Goal: Transaction & Acquisition: Download file/media

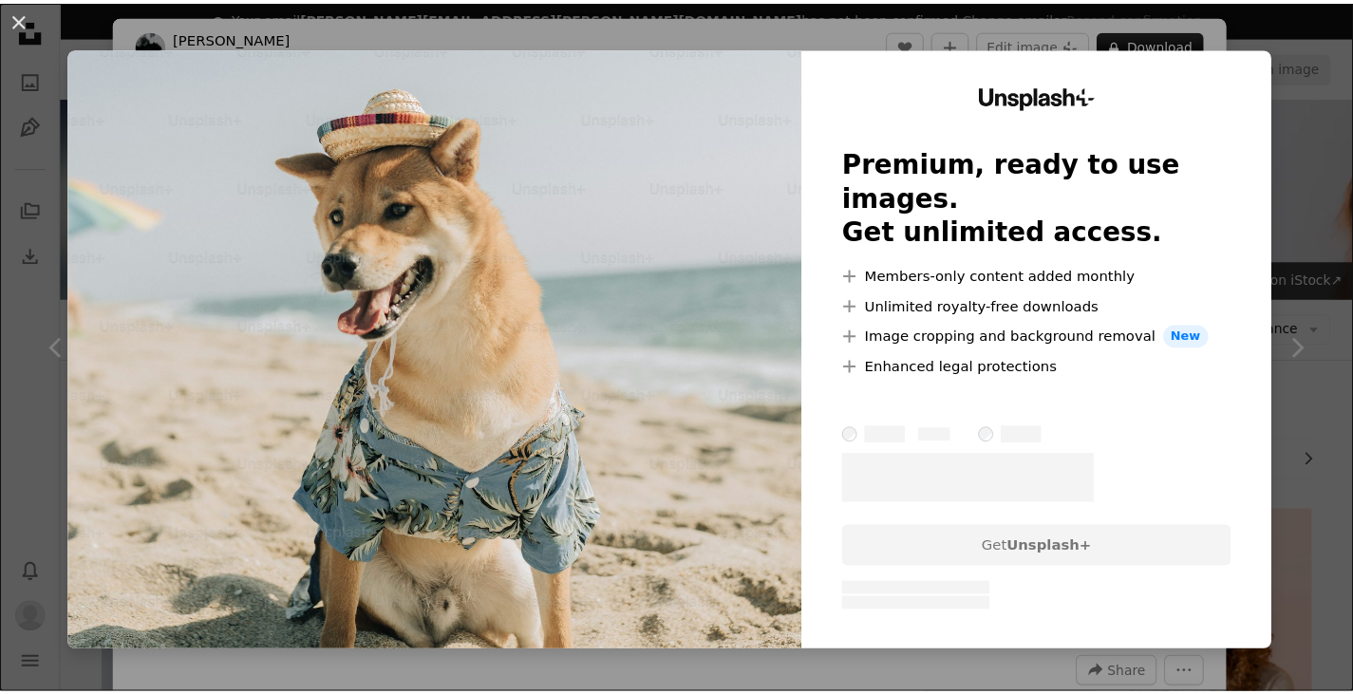
scroll to position [900, 0]
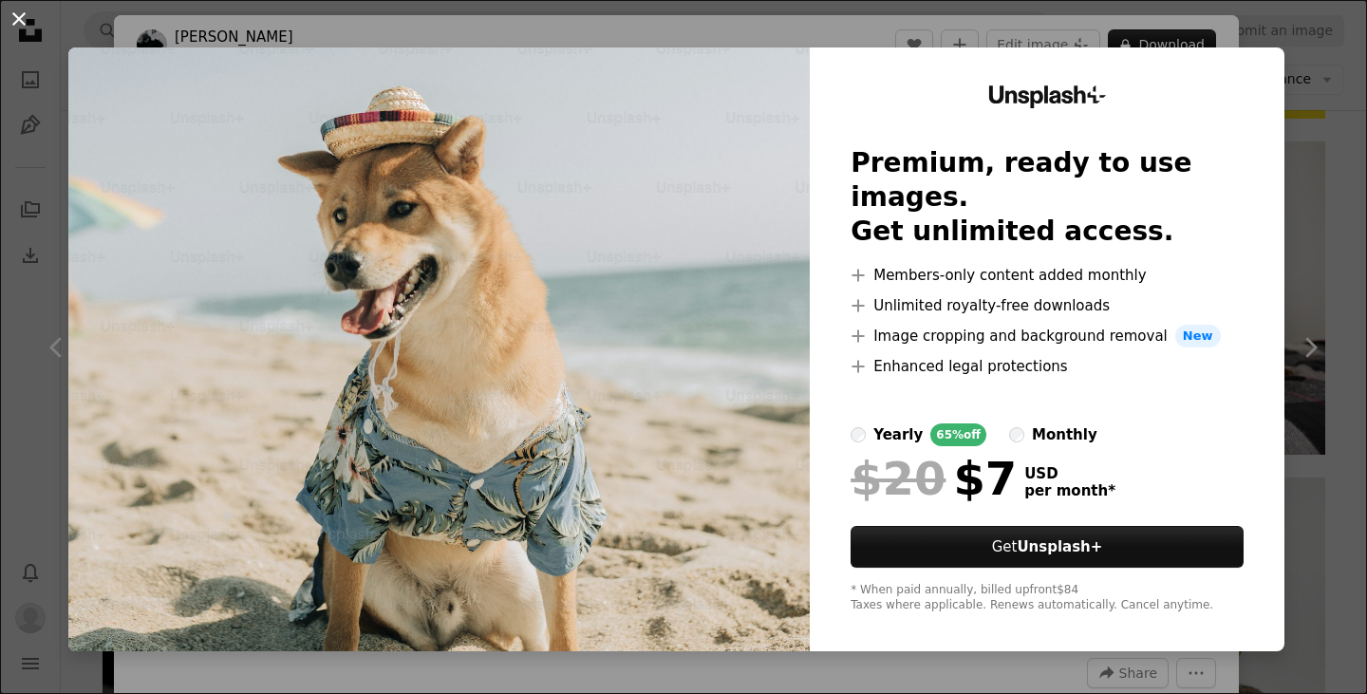
click at [18, 18] on button "An X shape" at bounding box center [19, 19] width 23 height 23
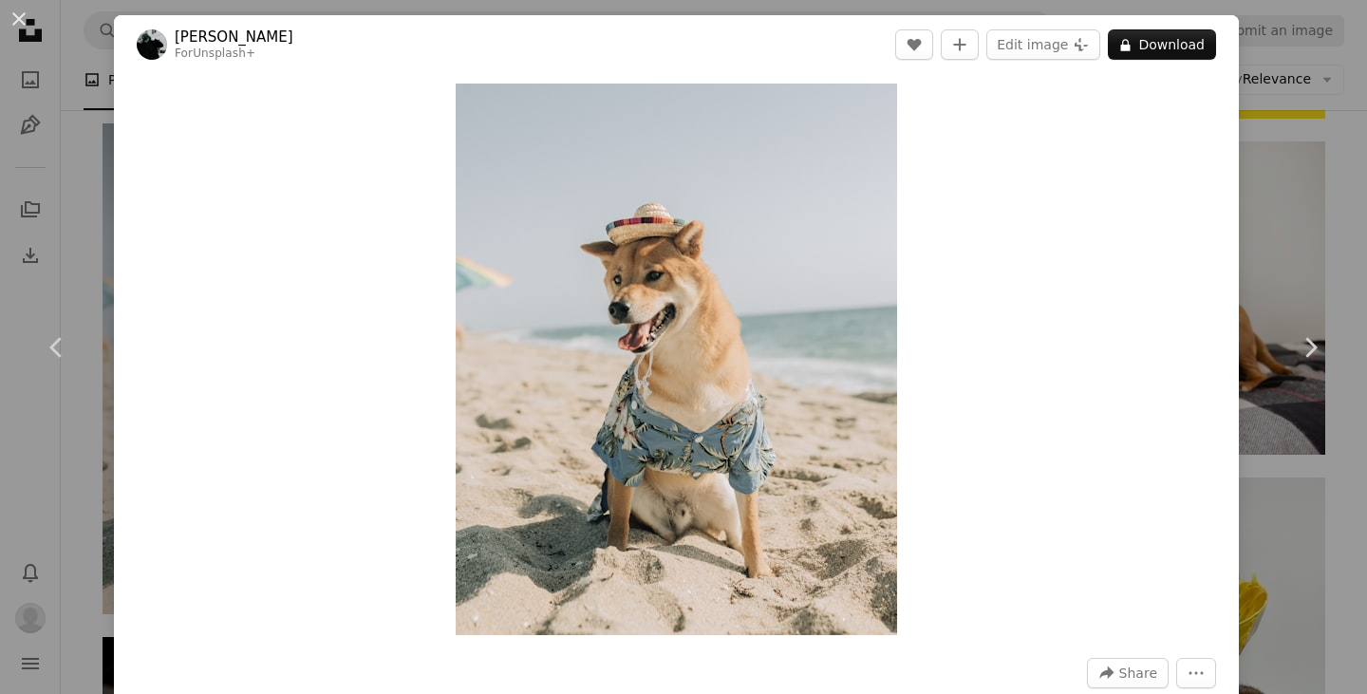
click at [1254, 183] on div "An X shape Chevron left Chevron right [PERSON_NAME] For Unsplash+ A heart A plu…" at bounding box center [683, 347] width 1367 height 694
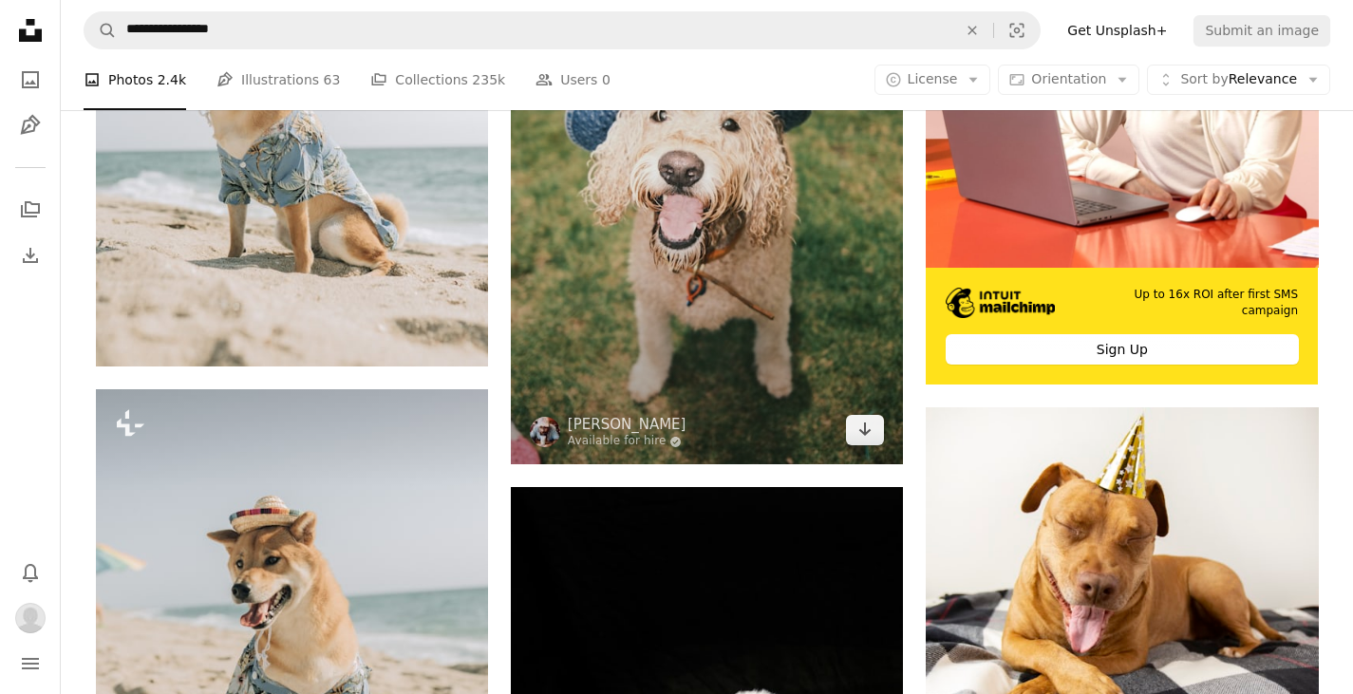
scroll to position [520, 0]
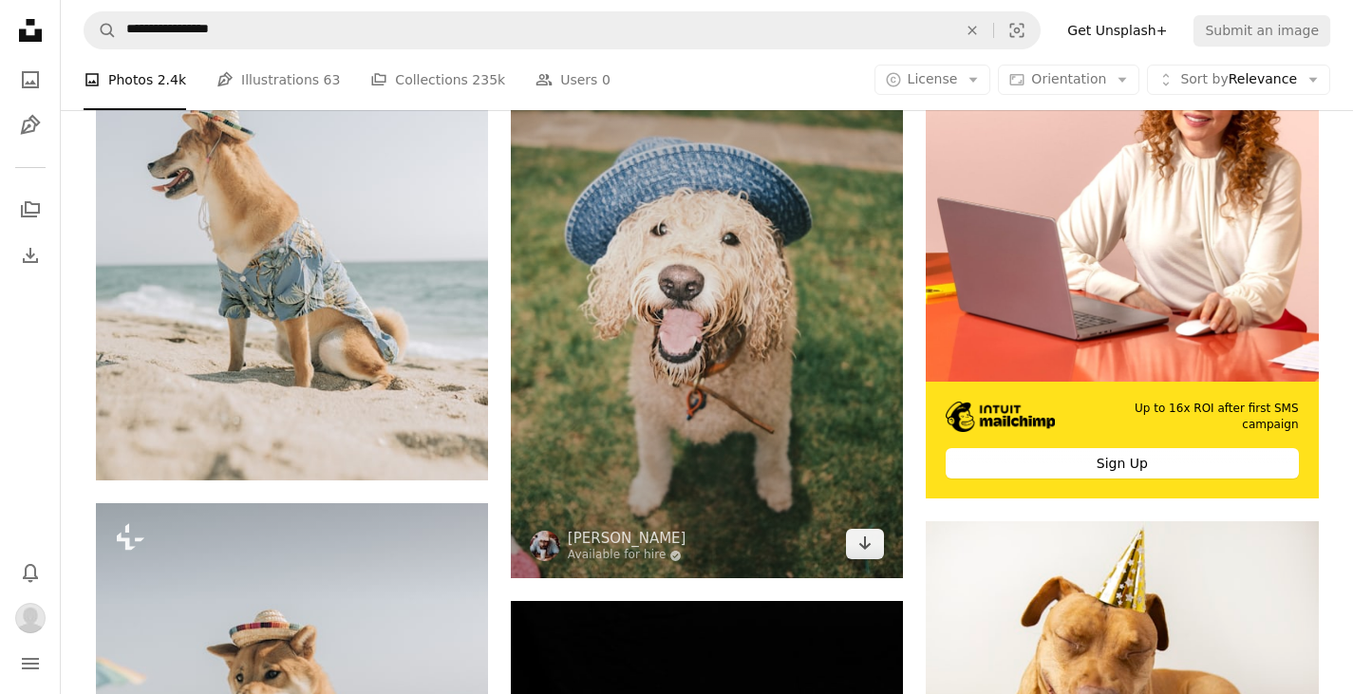
click at [717, 295] on img at bounding box center [707, 284] width 392 height 589
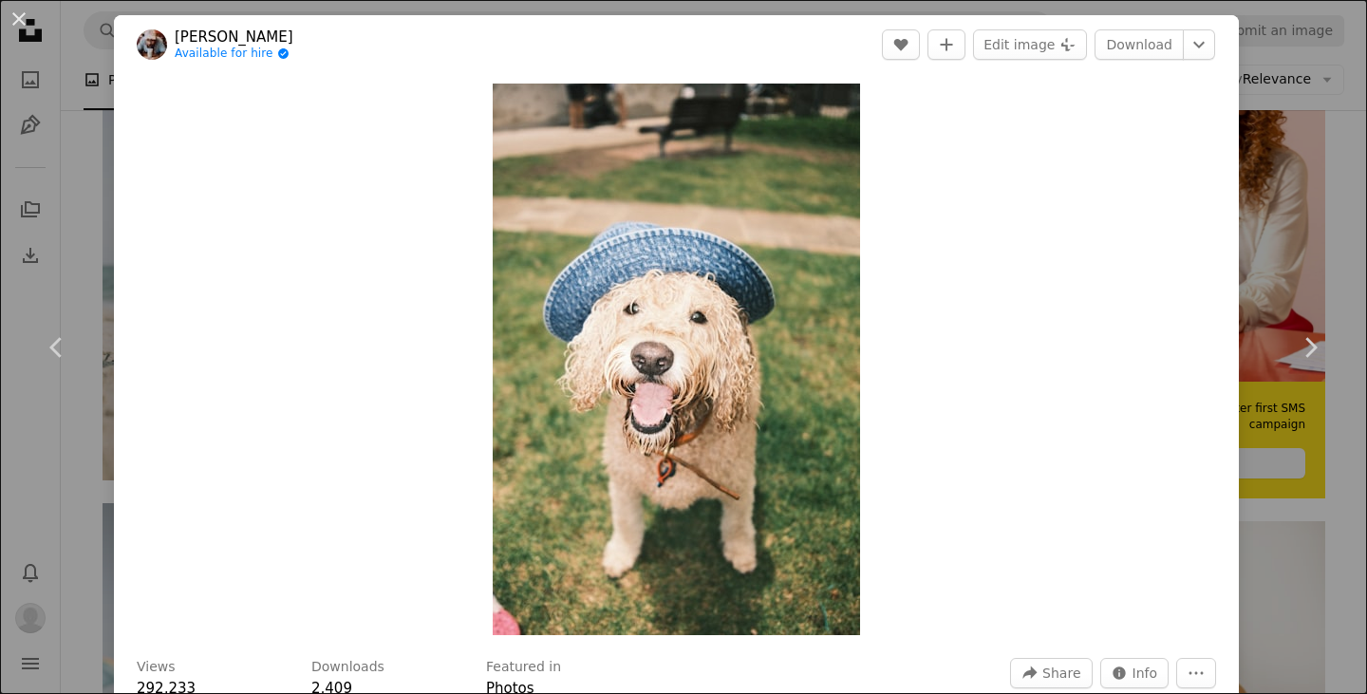
drag, startPoint x: 1262, startPoint y: 169, endPoint x: 1176, endPoint y: 193, distance: 88.7
click at [1252, 179] on div "An X shape Chevron left Chevron right [PERSON_NAME] Available for hire A checkm…" at bounding box center [683, 347] width 1367 height 694
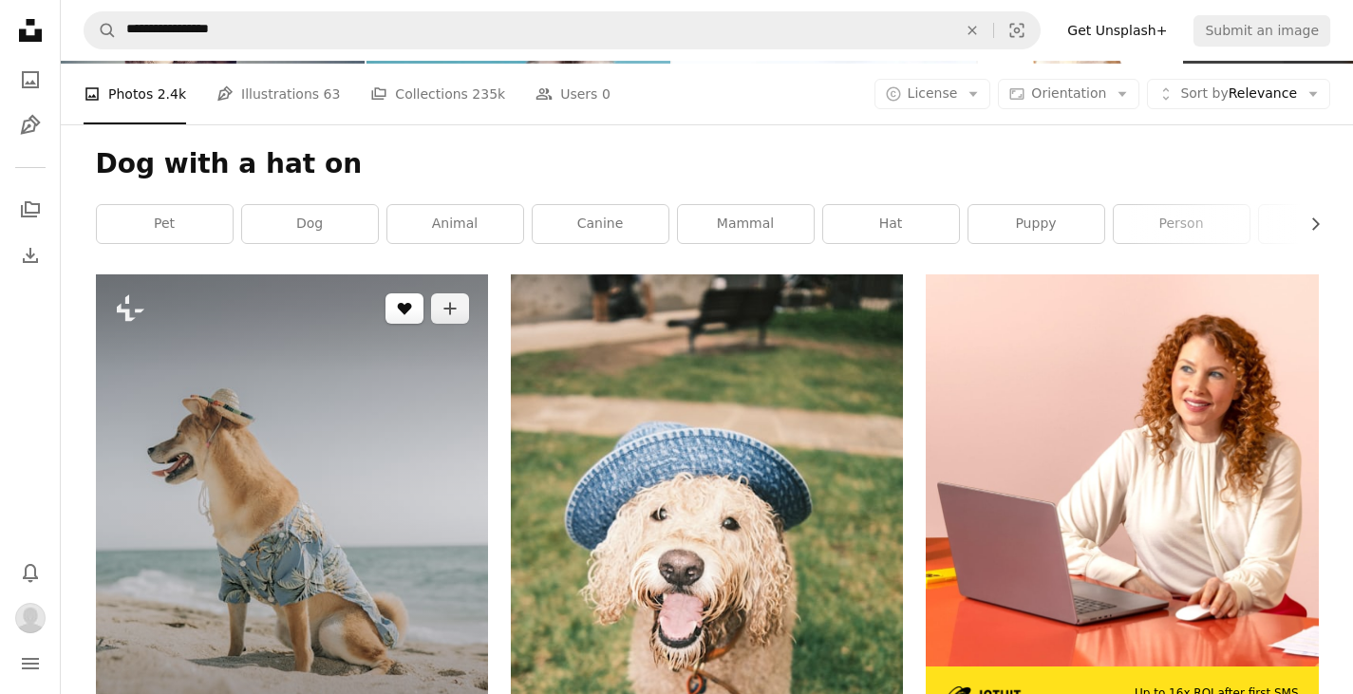
scroll to position [330, 0]
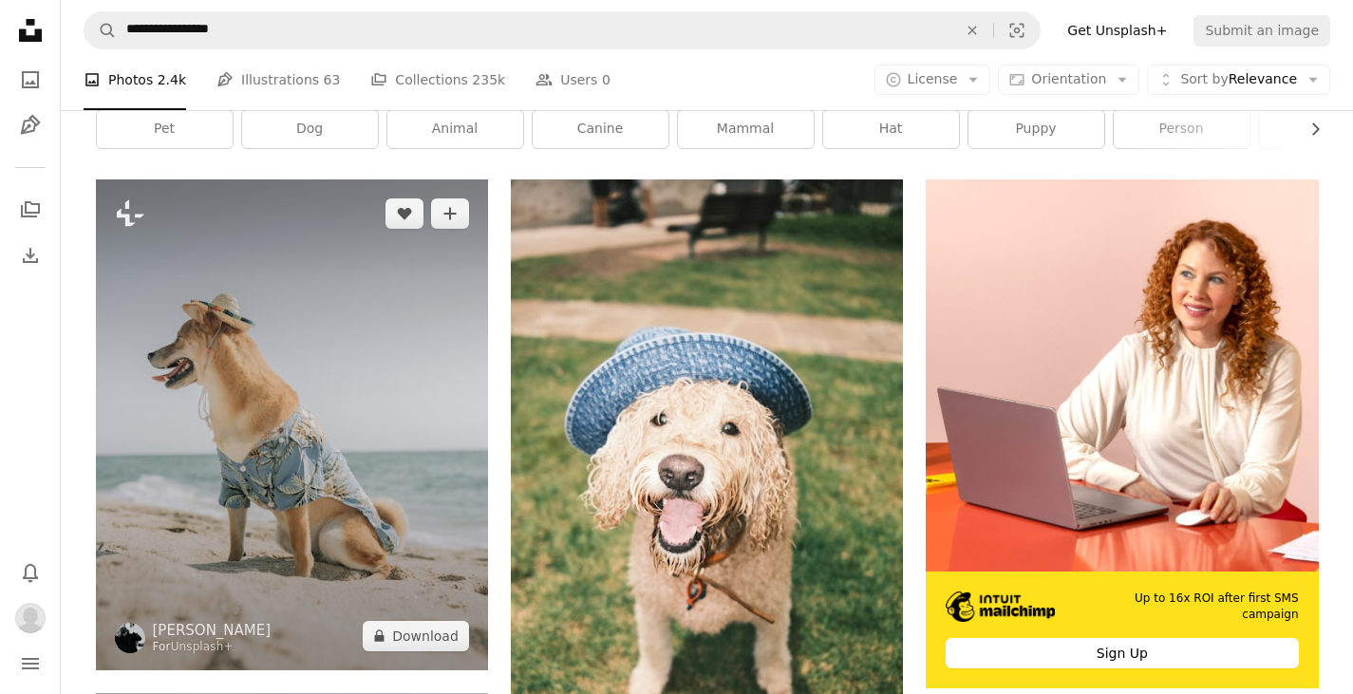
click at [417, 321] on img at bounding box center [292, 424] width 392 height 491
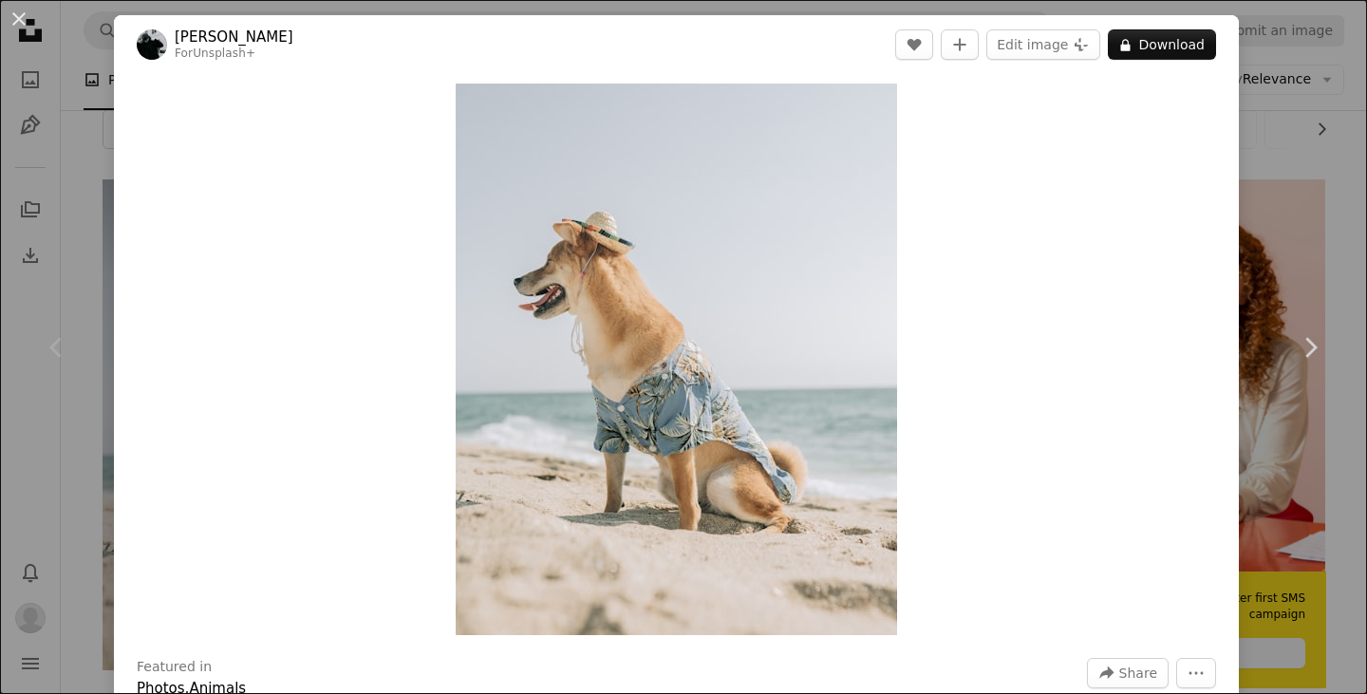
drag, startPoint x: 1233, startPoint y: 224, endPoint x: 972, endPoint y: 272, distance: 265.5
click at [1230, 227] on div "An X shape Chevron left Chevron right [PERSON_NAME] For Unsplash+ A heart A plu…" at bounding box center [683, 347] width 1367 height 694
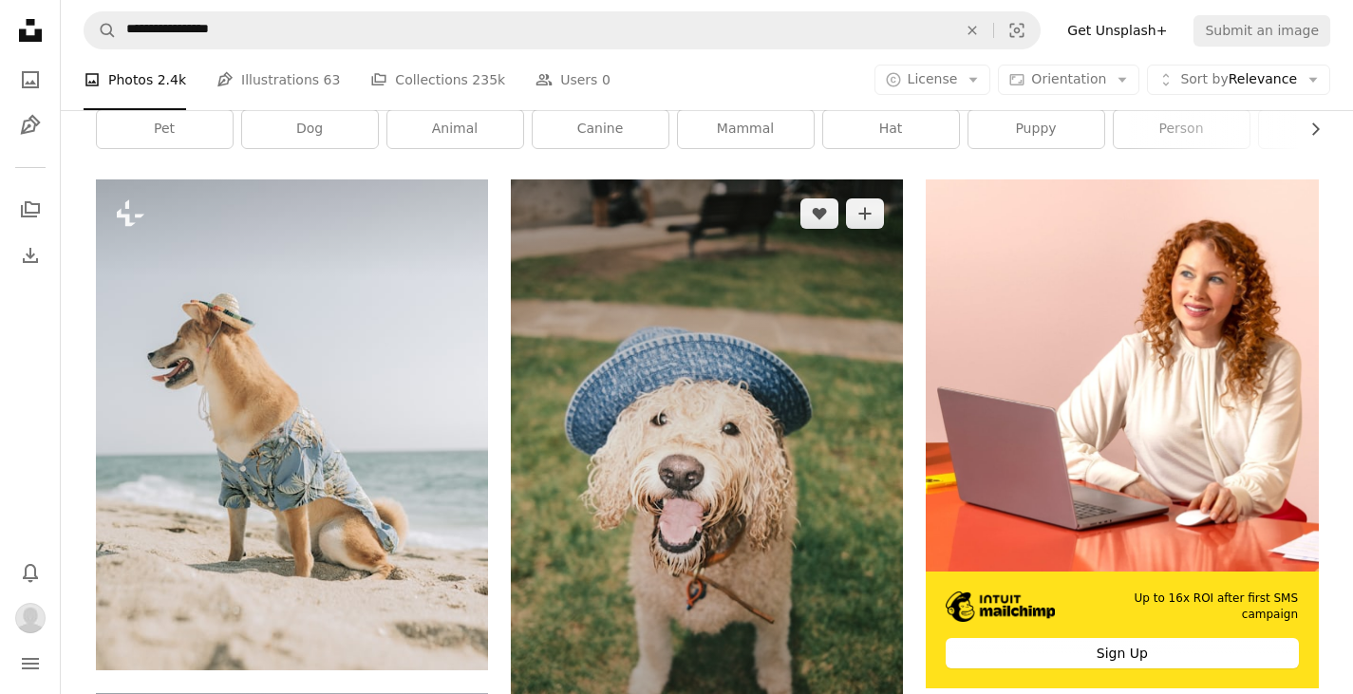
click at [647, 340] on img at bounding box center [707, 473] width 392 height 589
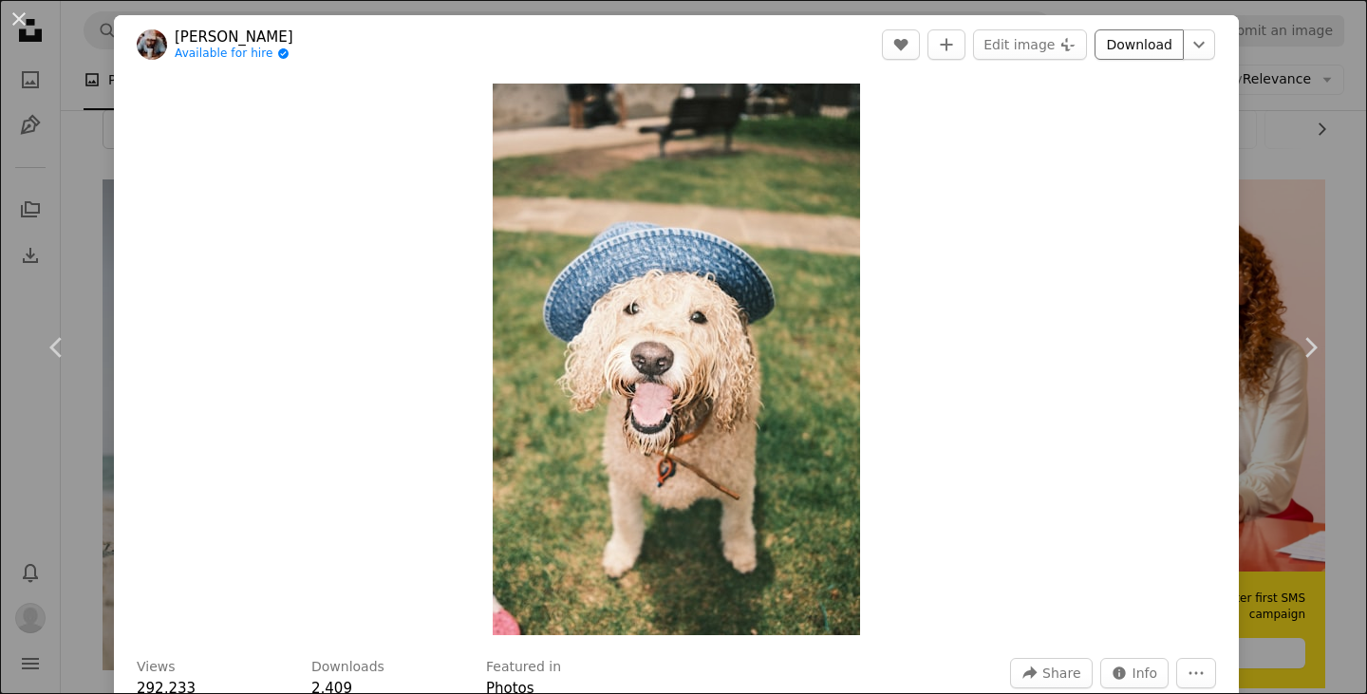
click at [1107, 46] on link "Download" at bounding box center [1139, 44] width 89 height 30
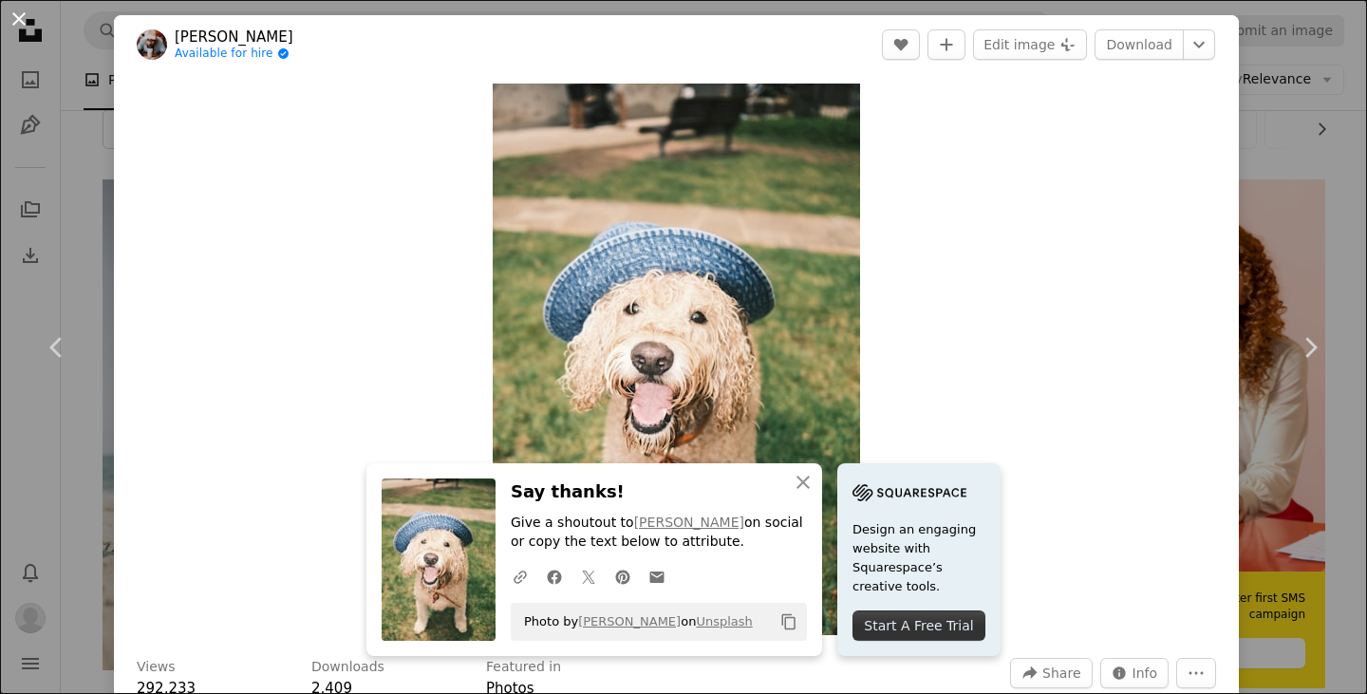
drag, startPoint x: 17, startPoint y: 14, endPoint x: 30, endPoint y: 4, distance: 16.9
click at [17, 13] on button "An X shape" at bounding box center [19, 19] width 23 height 23
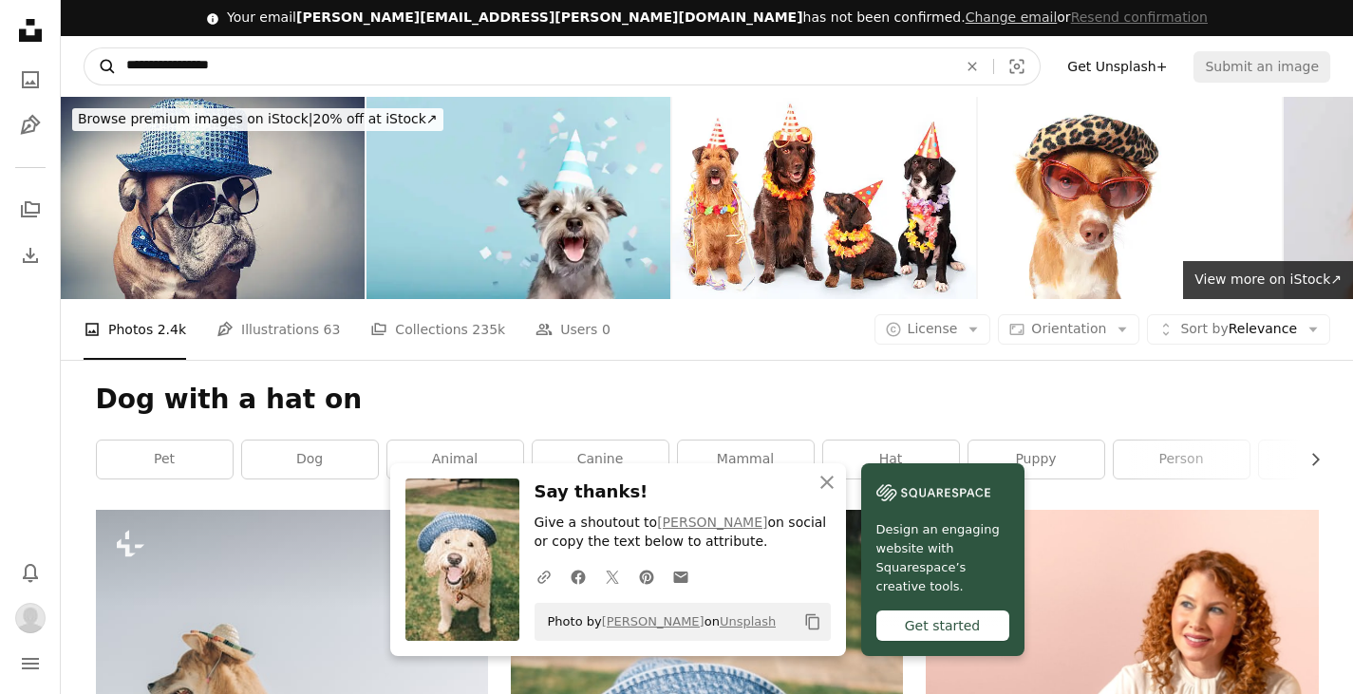
drag, startPoint x: 366, startPoint y: 73, endPoint x: 114, endPoint y: 79, distance: 251.7
click at [114, 79] on form "**********" at bounding box center [562, 66] width 957 height 38
type input "**********"
click at [85, 48] on button "A magnifying glass" at bounding box center [101, 66] width 32 height 36
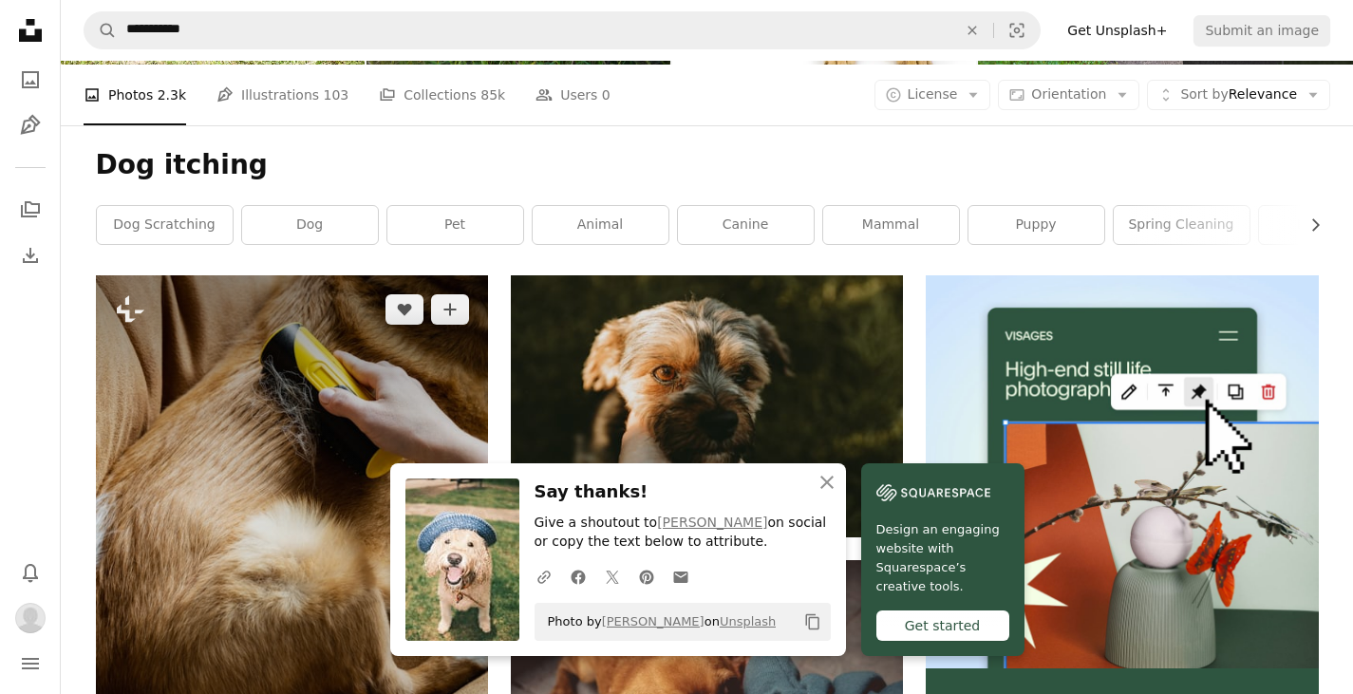
scroll to position [285, 0]
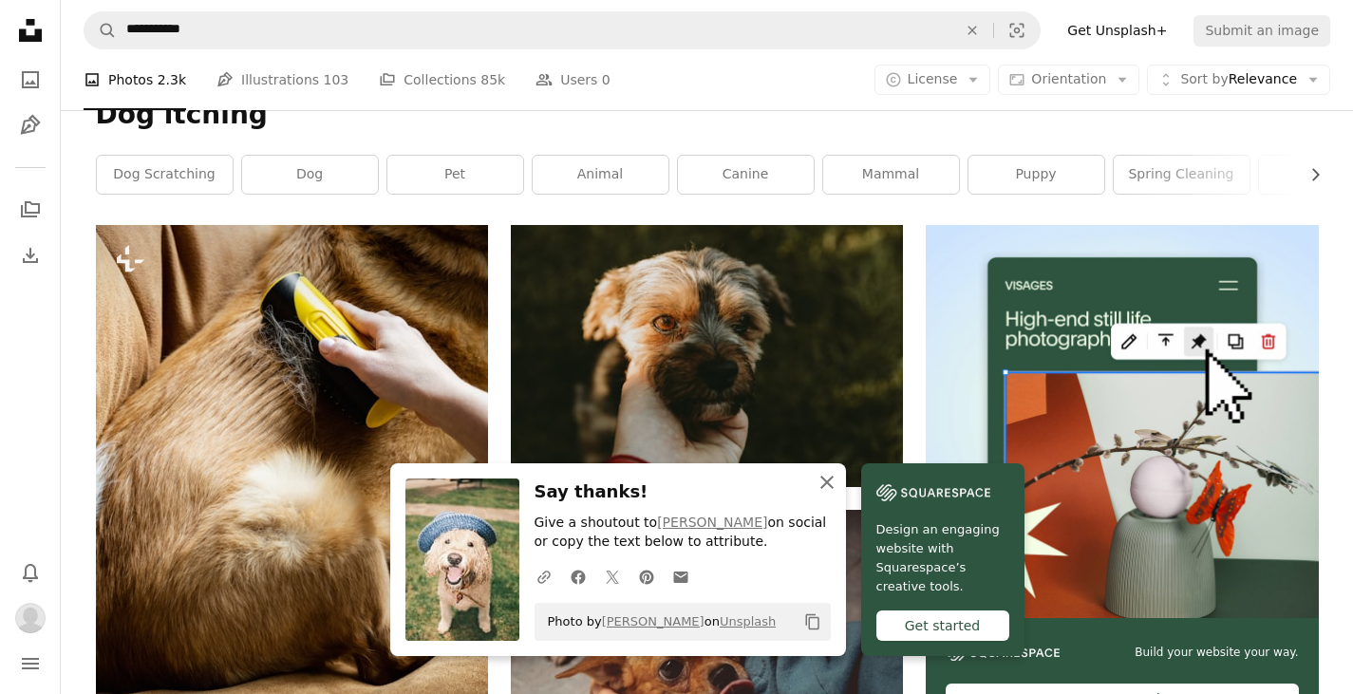
click at [825, 486] on icon "An X shape" at bounding box center [827, 482] width 23 height 23
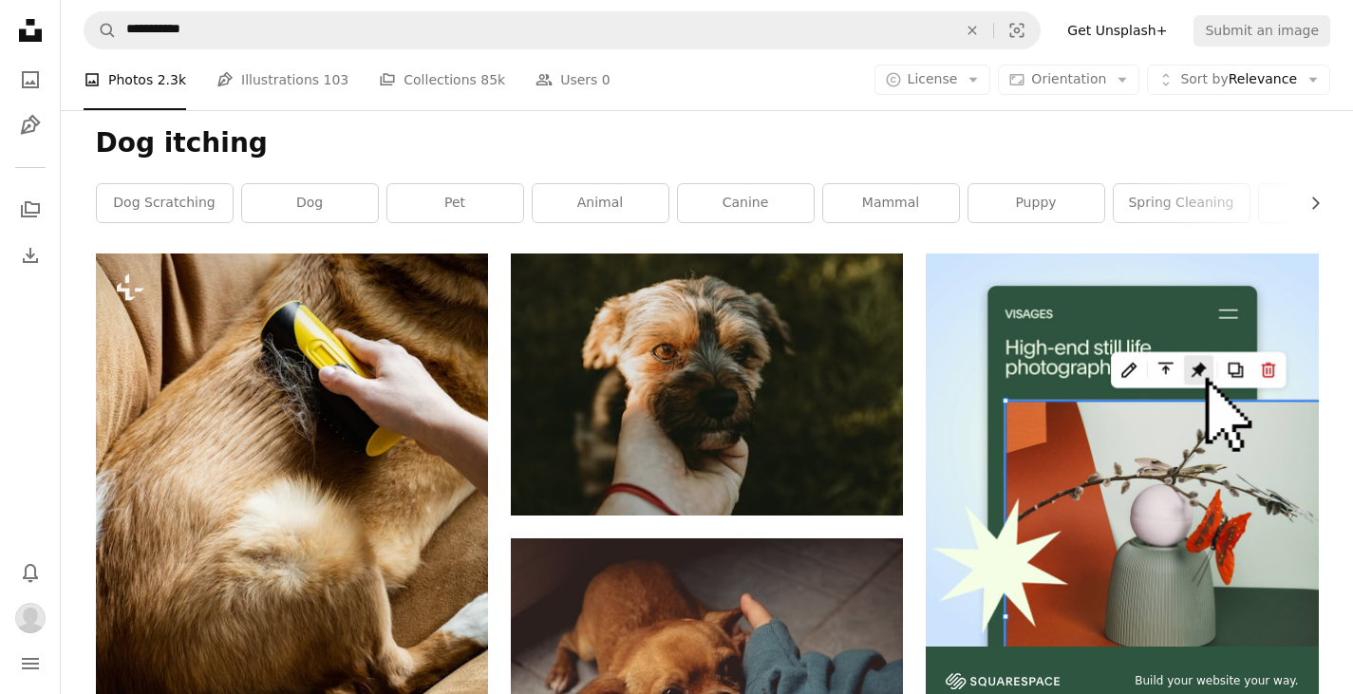
scroll to position [0, 0]
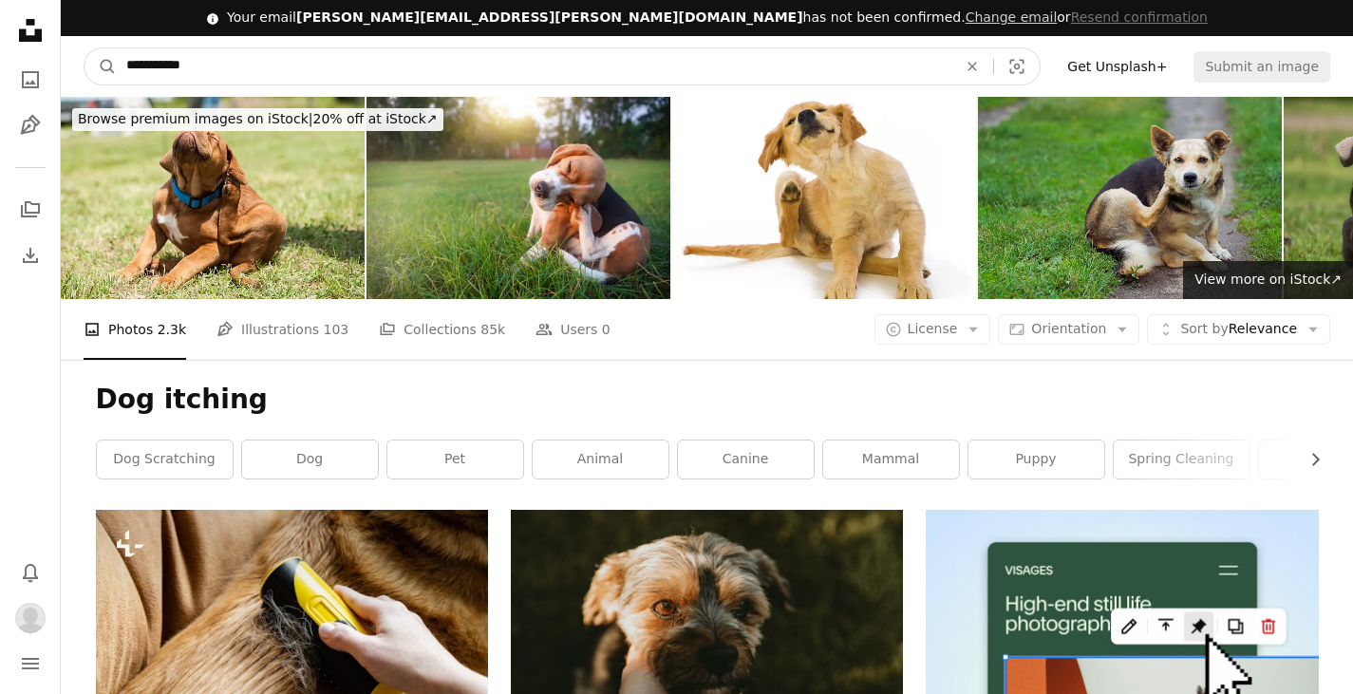
drag, startPoint x: 205, startPoint y: 61, endPoint x: 56, endPoint y: 84, distance: 150.8
type input "**********"
click button "A magnifying glass" at bounding box center [101, 66] width 32 height 36
